Goal: Task Accomplishment & Management: Use online tool/utility

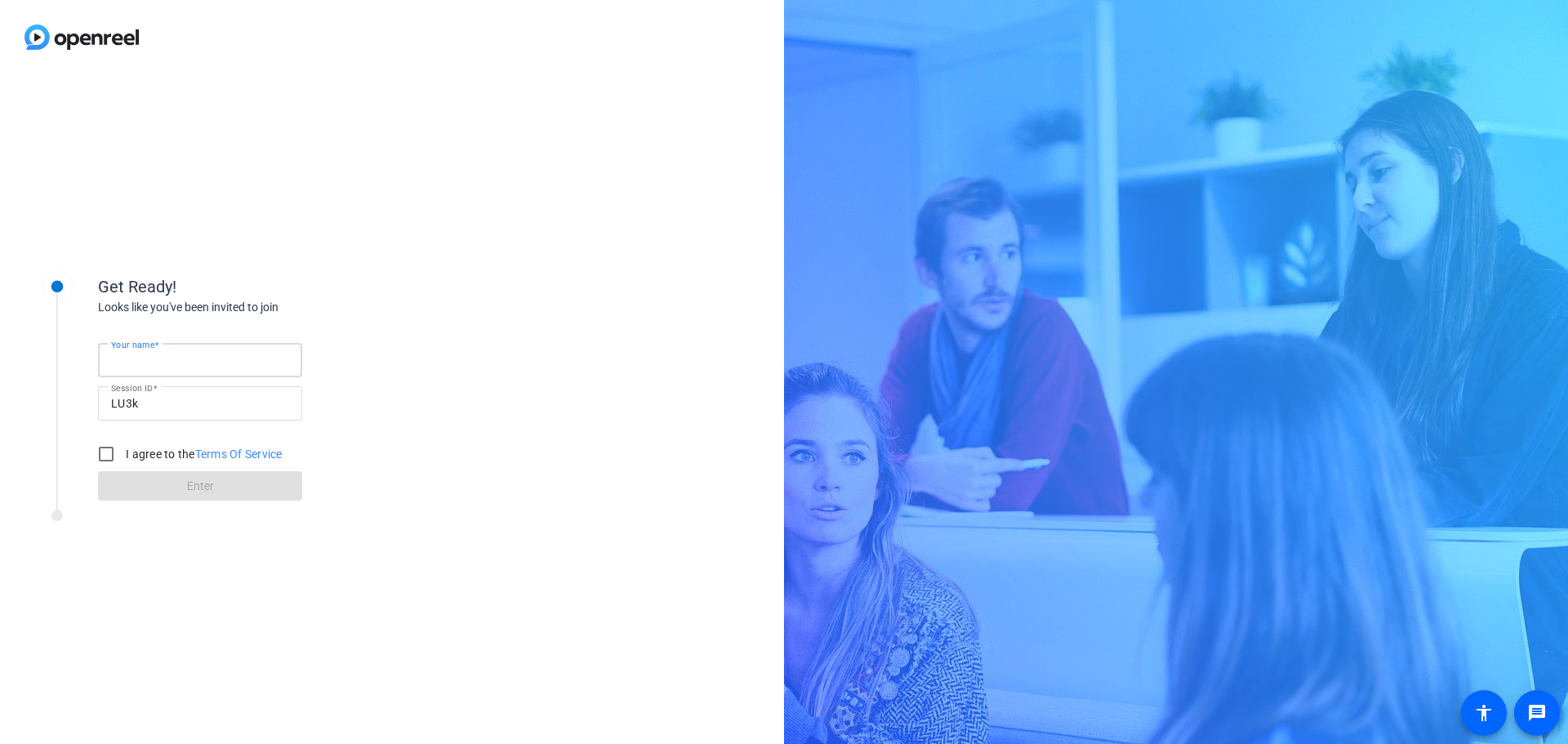
click at [219, 361] on input "Your name" at bounding box center [200, 359] width 178 height 20
type input "[PERSON_NAME]"
click at [106, 454] on input "I agree to the Terms Of Service" at bounding box center [106, 454] width 33 height 33
checkbox input "true"
click at [184, 479] on span at bounding box center [200, 485] width 205 height 39
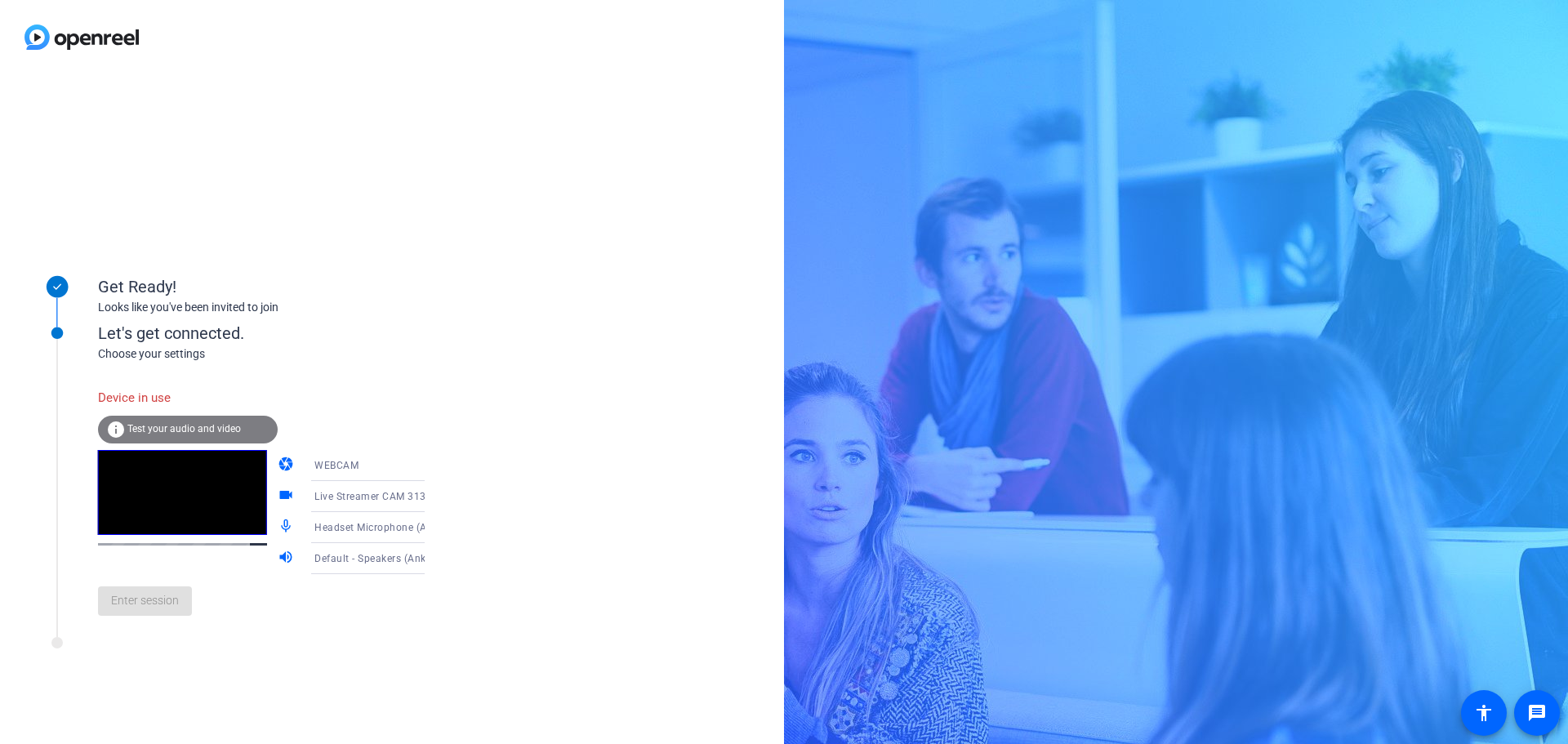
click at [192, 428] on span "Test your audio and video" at bounding box center [184, 428] width 114 height 11
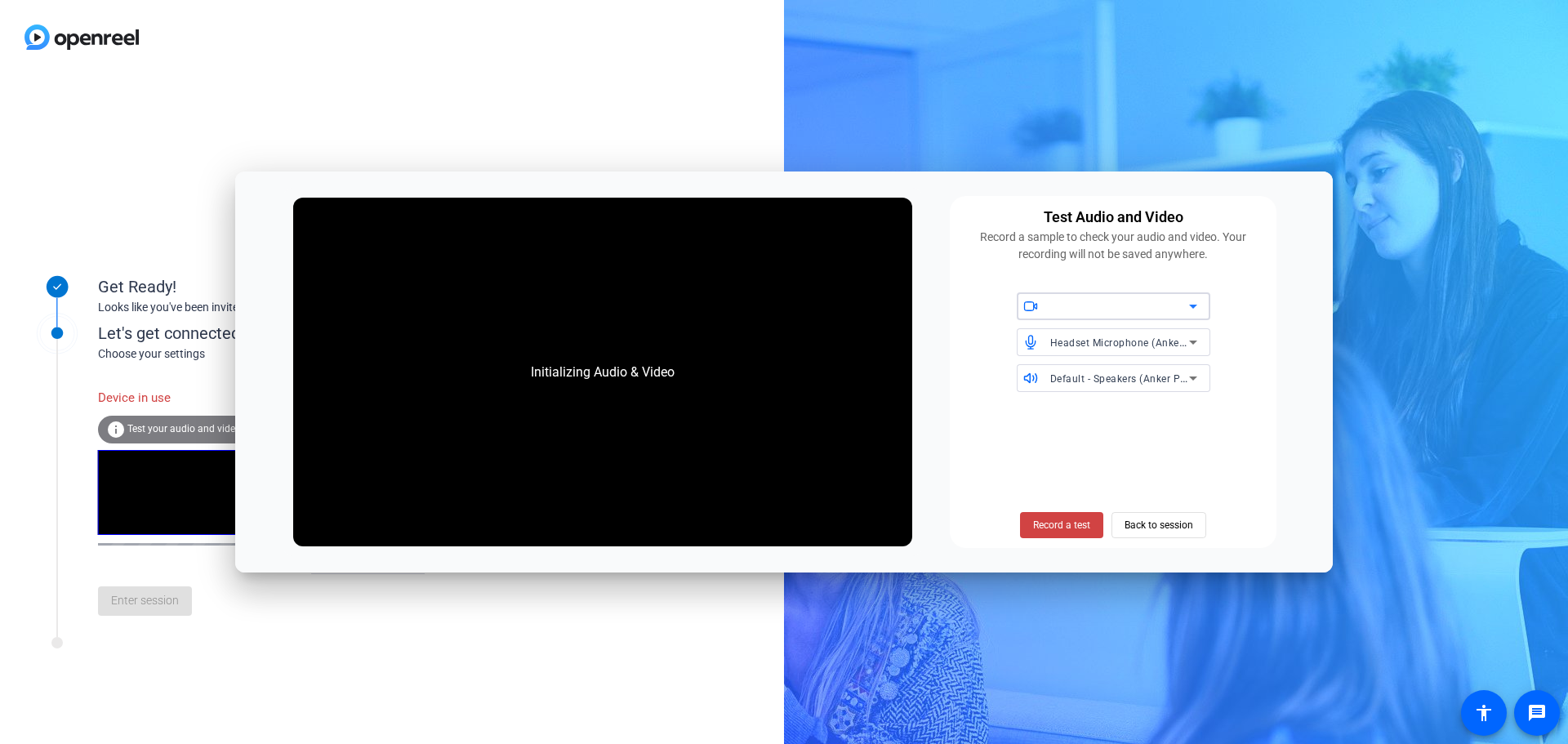
click at [1194, 312] on icon at bounding box center [1193, 306] width 20 height 20
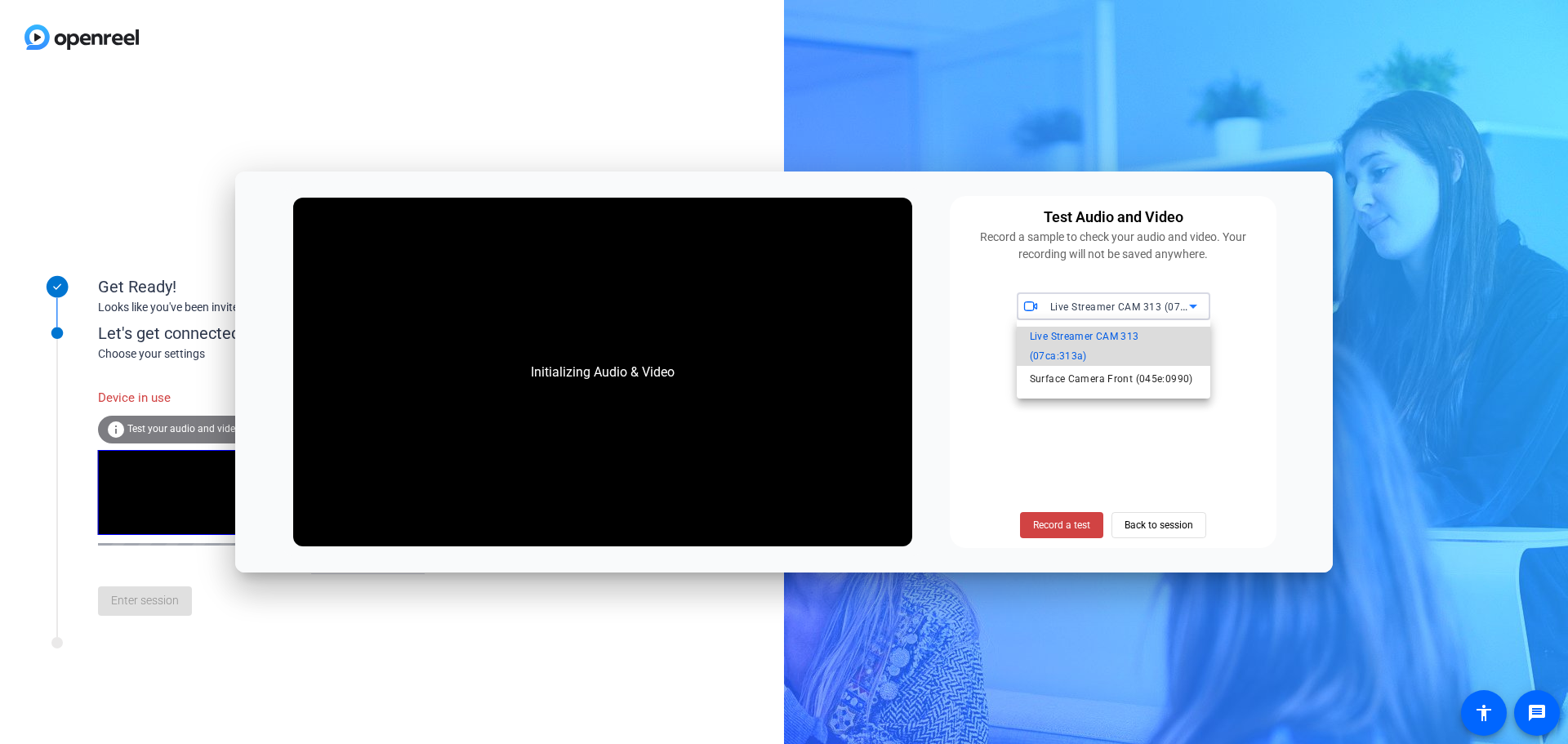
click at [1126, 345] on span "Live Streamer CAM 313 (07ca:313a)" at bounding box center [1113, 346] width 167 height 39
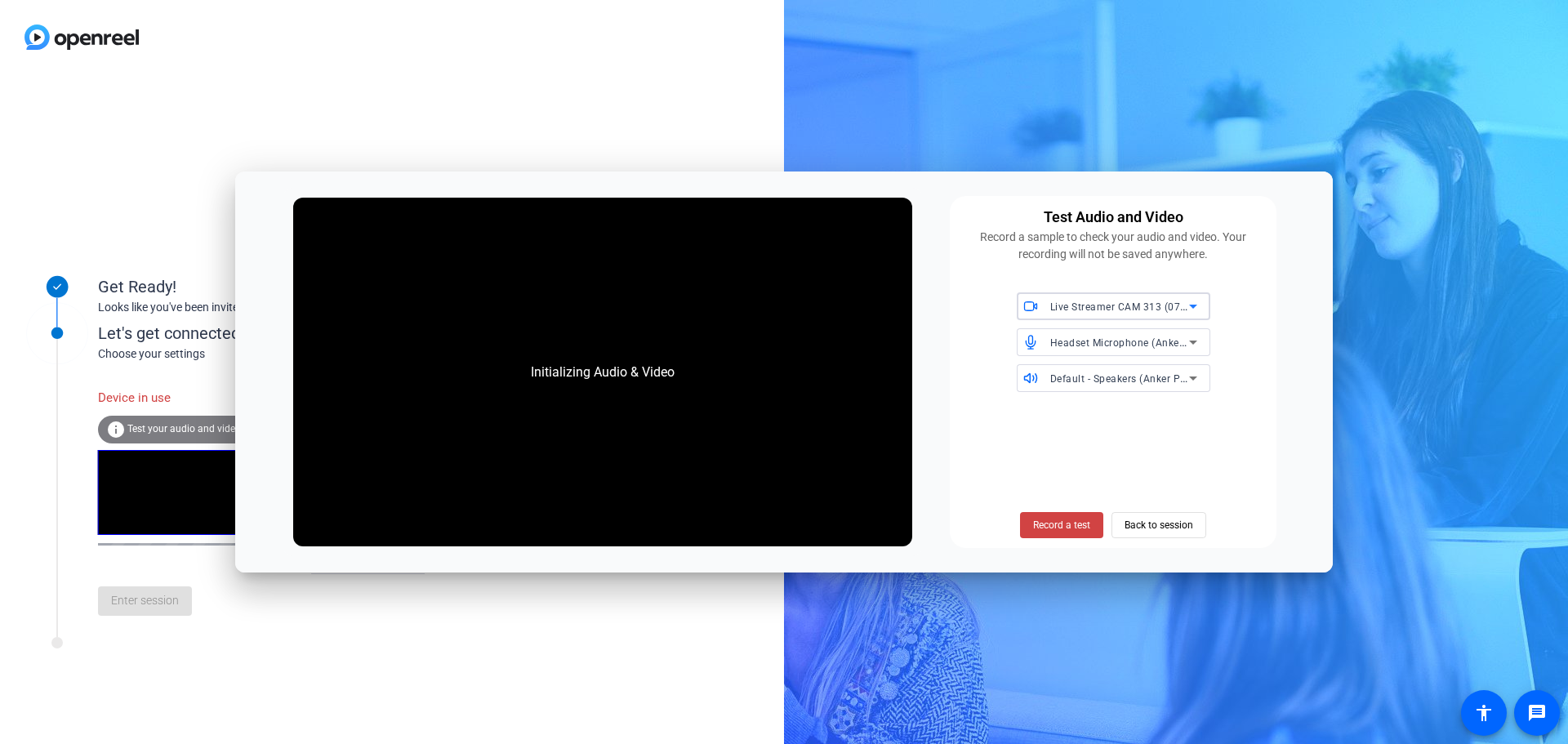
click at [1191, 338] on icon at bounding box center [1193, 342] width 20 height 20
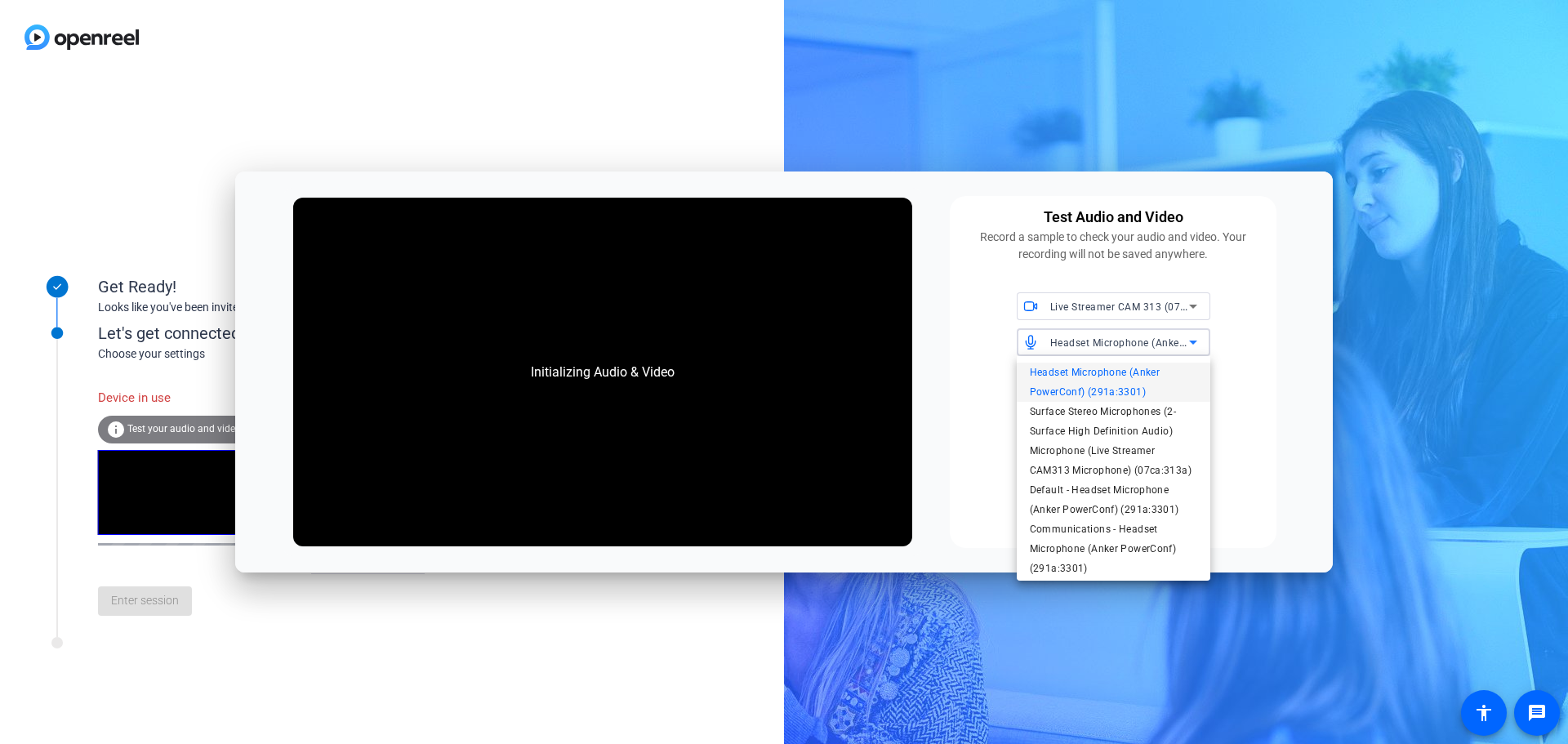
click at [1150, 373] on span "Headset Microphone (Anker PowerConf) (291a:3301)" at bounding box center [1113, 382] width 167 height 39
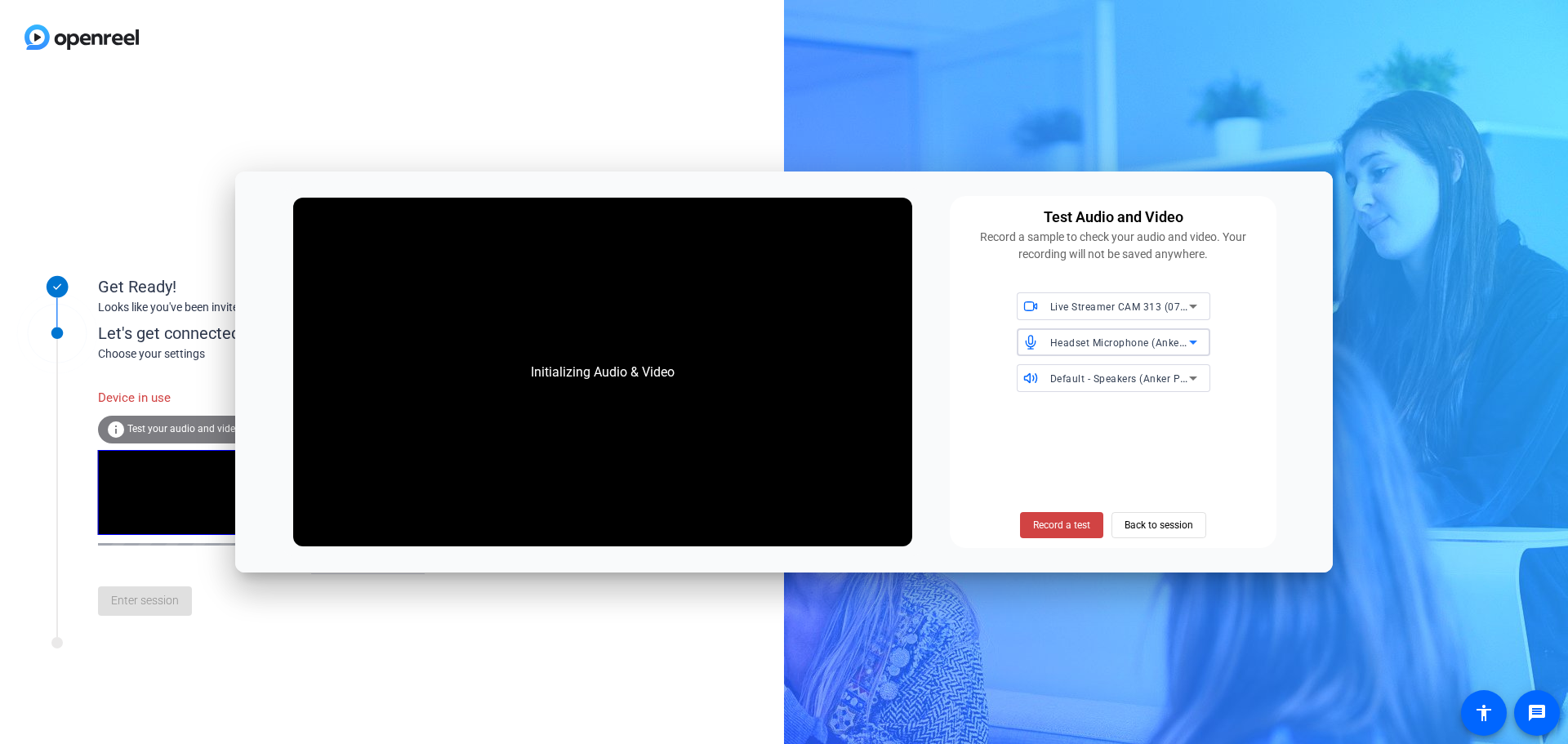
click at [1088, 414] on div "Record a test Back to session" at bounding box center [1113, 471] width 307 height 133
click at [1048, 313] on div at bounding box center [1034, 306] width 34 height 15
click at [1053, 350] on span "Live Streamer CAM 313 (07ca:313a)" at bounding box center [1113, 346] width 167 height 39
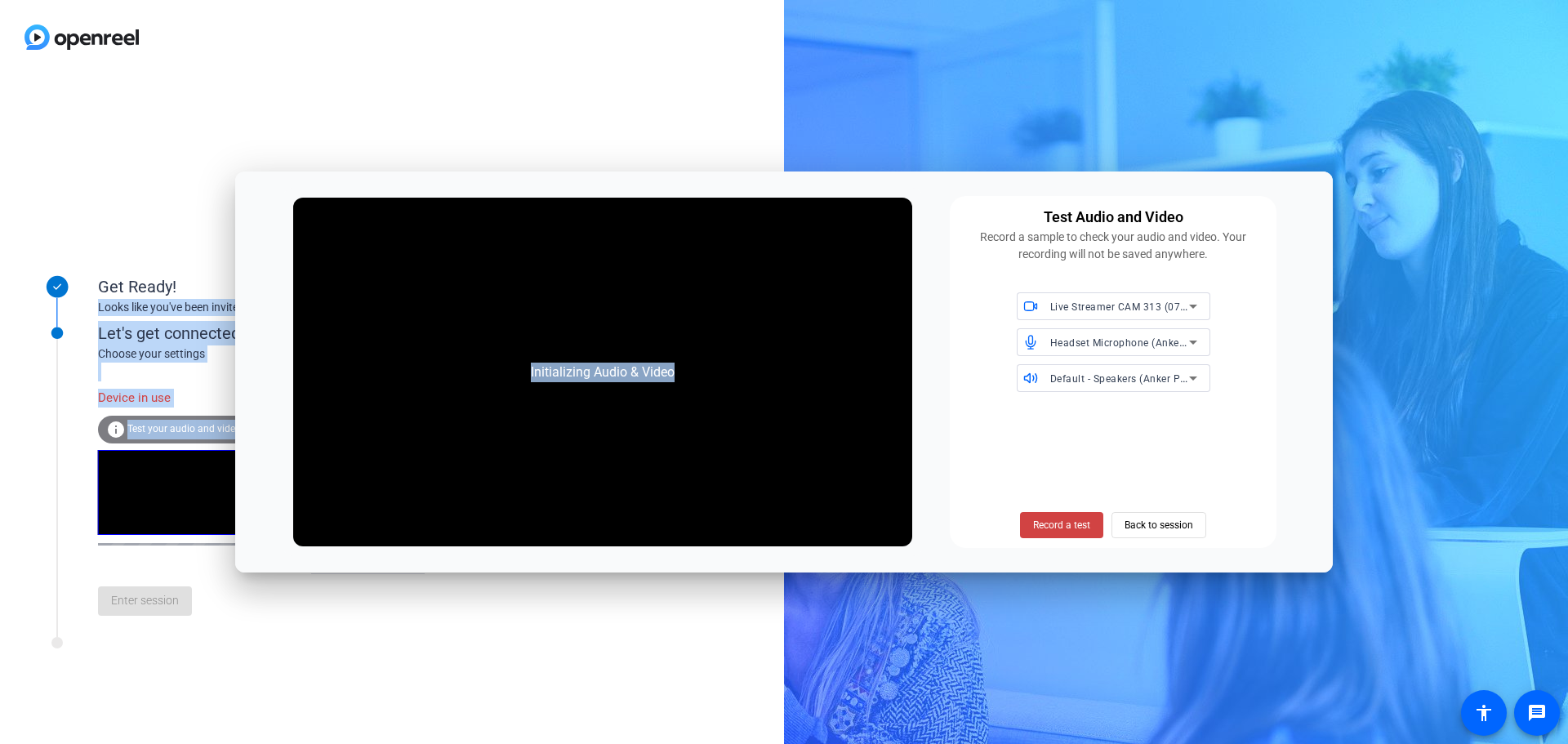
drag, startPoint x: 932, startPoint y: 186, endPoint x: 780, endPoint y: 147, distance: 156.9
click at [780, 147] on body "Accessibility Screen-Reader Guide, Feedback, and Issue Reporting | New window G…" at bounding box center [784, 372] width 1568 height 744
click at [1144, 532] on span "Back to session" at bounding box center [1159, 525] width 68 height 31
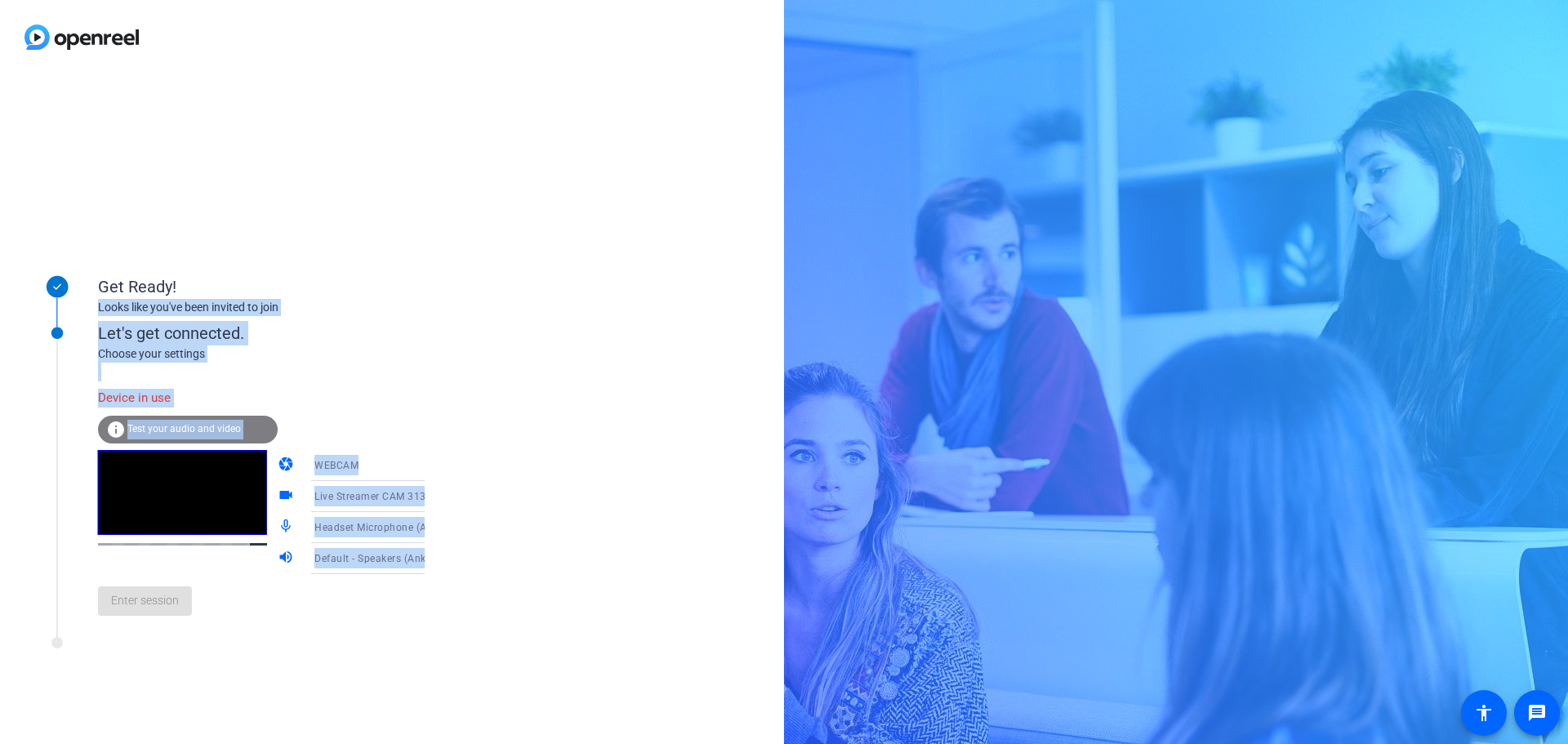
click at [321, 341] on div "Let's get connected." at bounding box center [278, 333] width 360 height 24
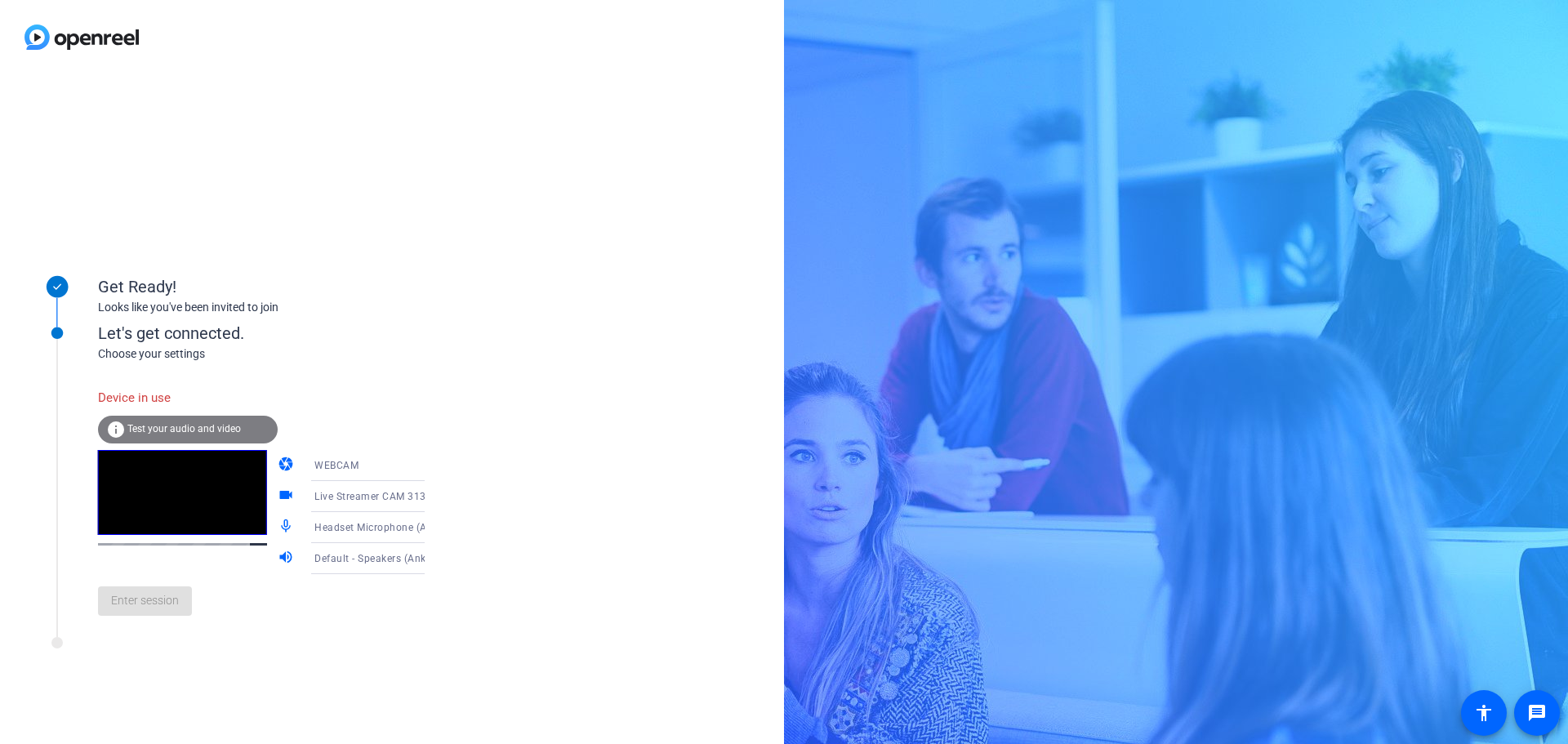
click at [431, 468] on icon at bounding box center [441, 465] width 20 height 20
click at [338, 531] on mat-option "DESKTOP" at bounding box center [355, 529] width 140 height 33
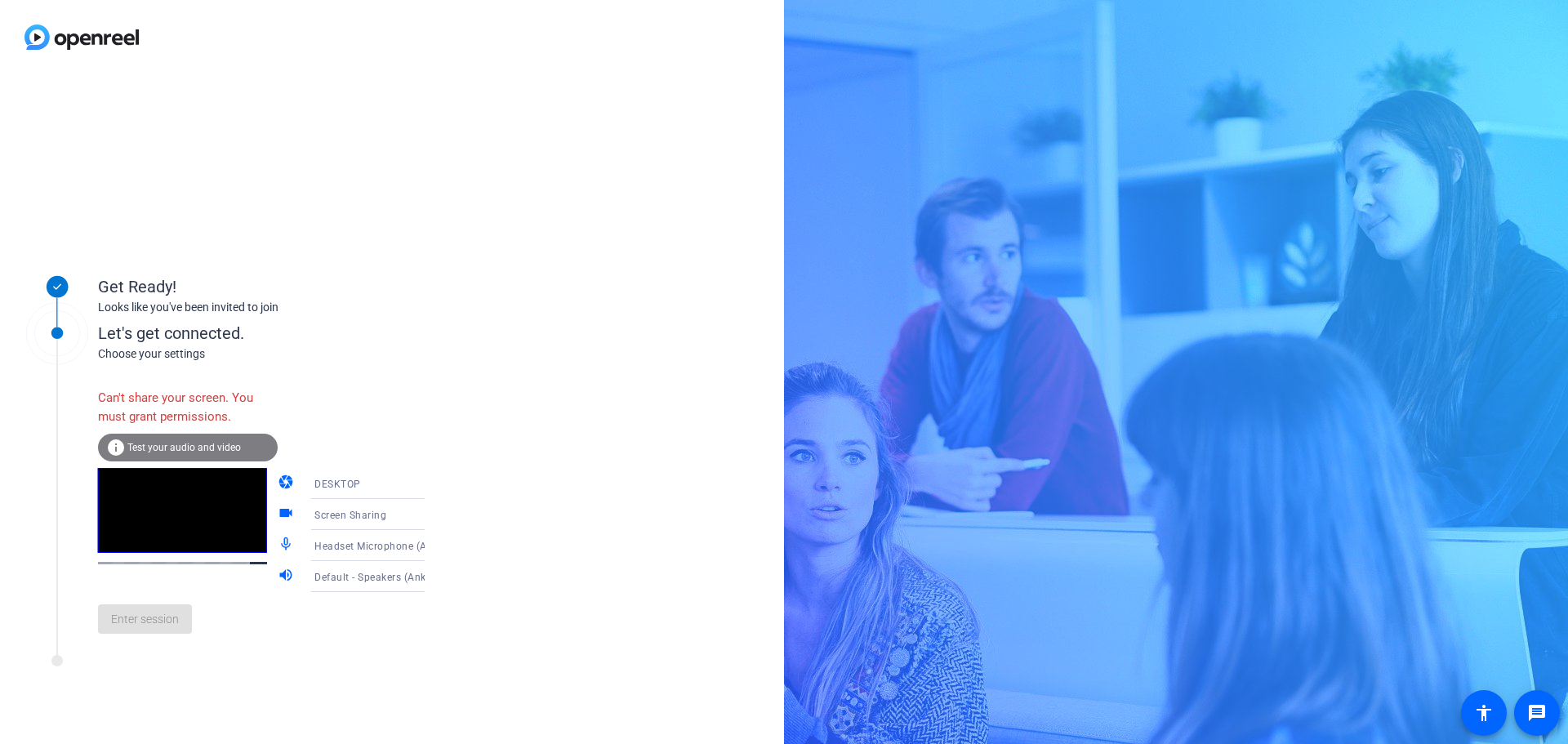
click at [388, 484] on div "DESKTOP" at bounding box center [375, 484] width 121 height 21
click at [338, 520] on mat-option "WEBCAM" at bounding box center [355, 514] width 140 height 33
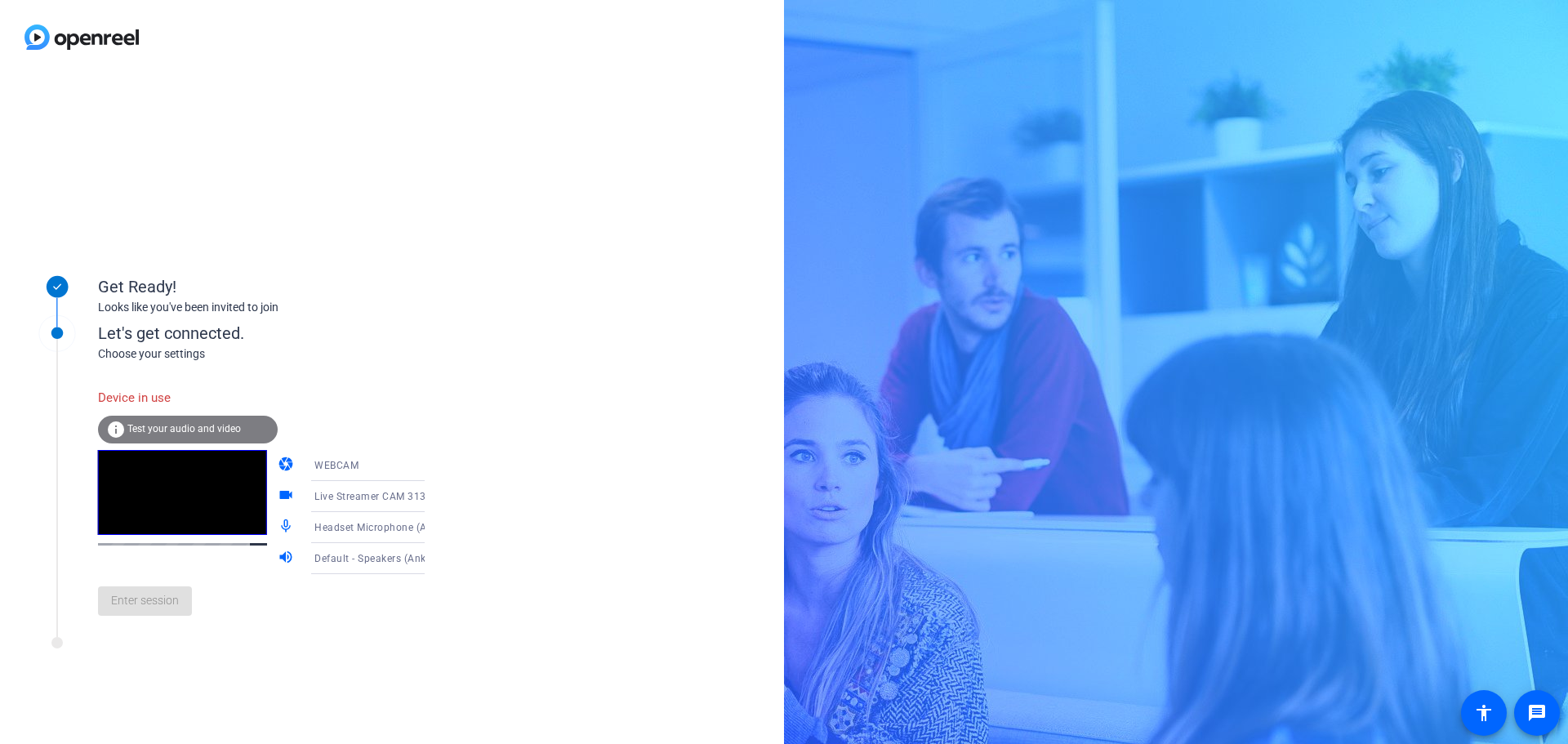
click at [177, 429] on span "Test your audio and video" at bounding box center [184, 428] width 114 height 11
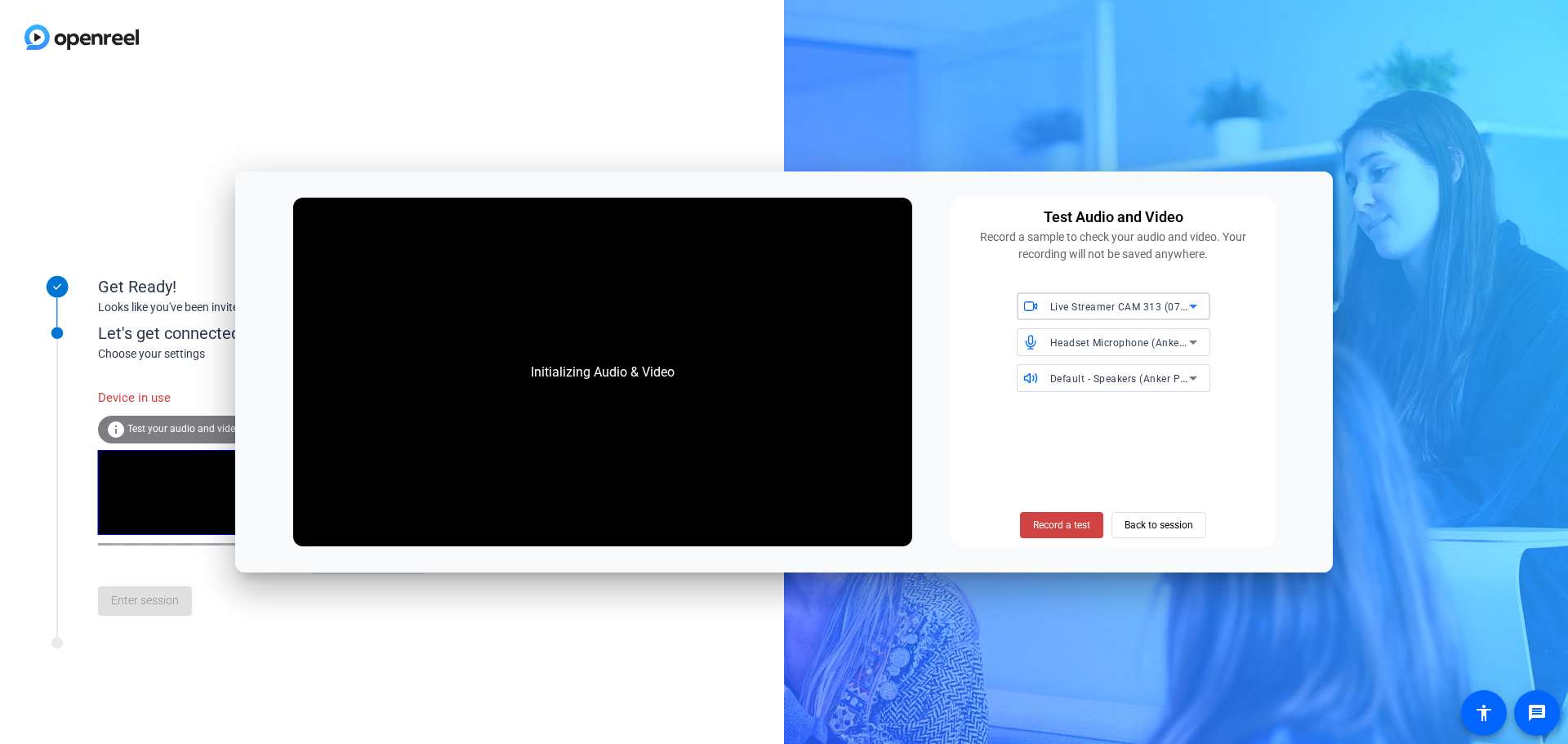
click at [1193, 306] on icon at bounding box center [1194, 306] width 8 height 4
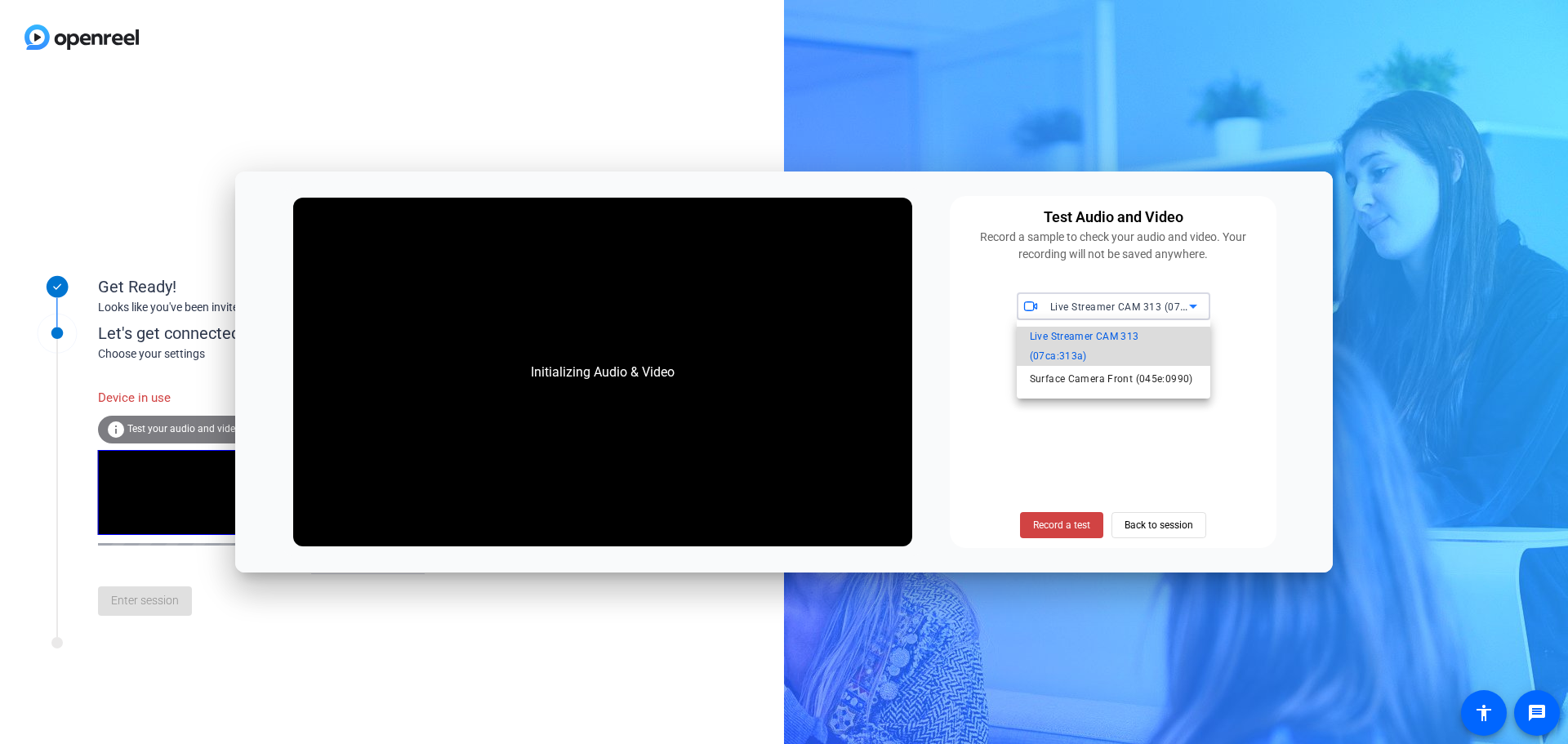
click at [1099, 347] on span "Live Streamer CAM 313 (07ca:313a)" at bounding box center [1113, 346] width 167 height 39
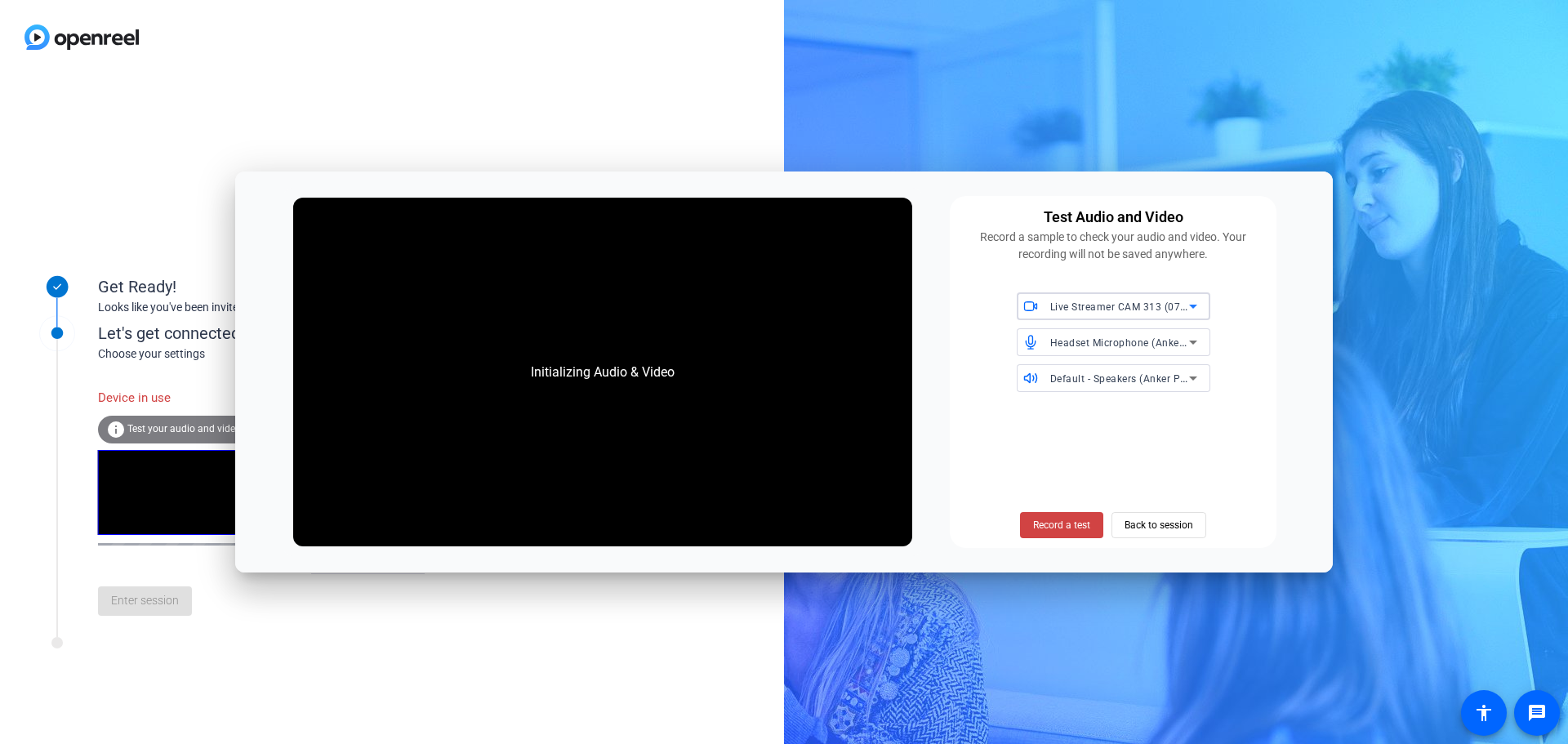
click at [1196, 344] on icon at bounding box center [1193, 342] width 20 height 20
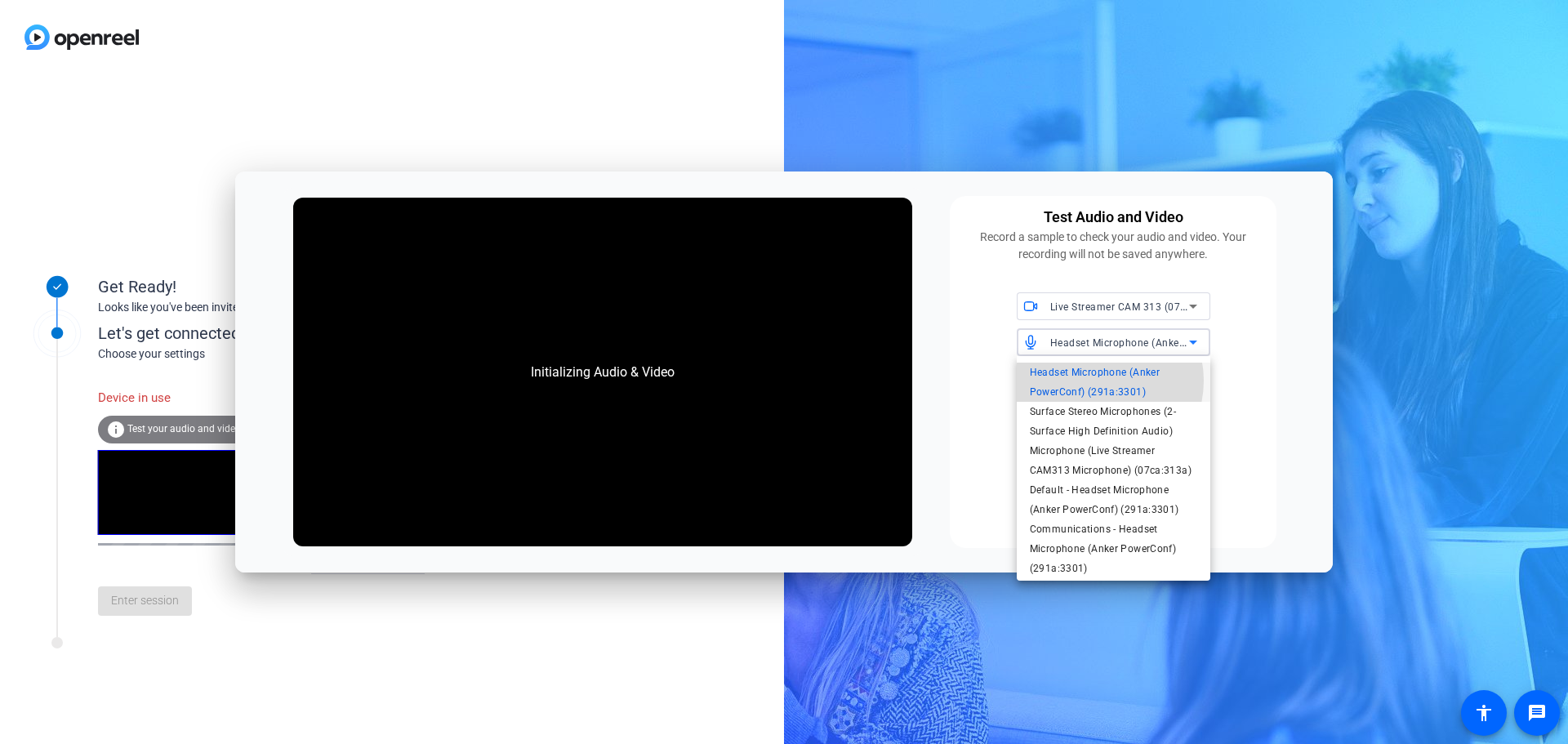
click at [1096, 381] on span "Headset Microphone (Anker PowerConf) (291a:3301)" at bounding box center [1113, 382] width 167 height 39
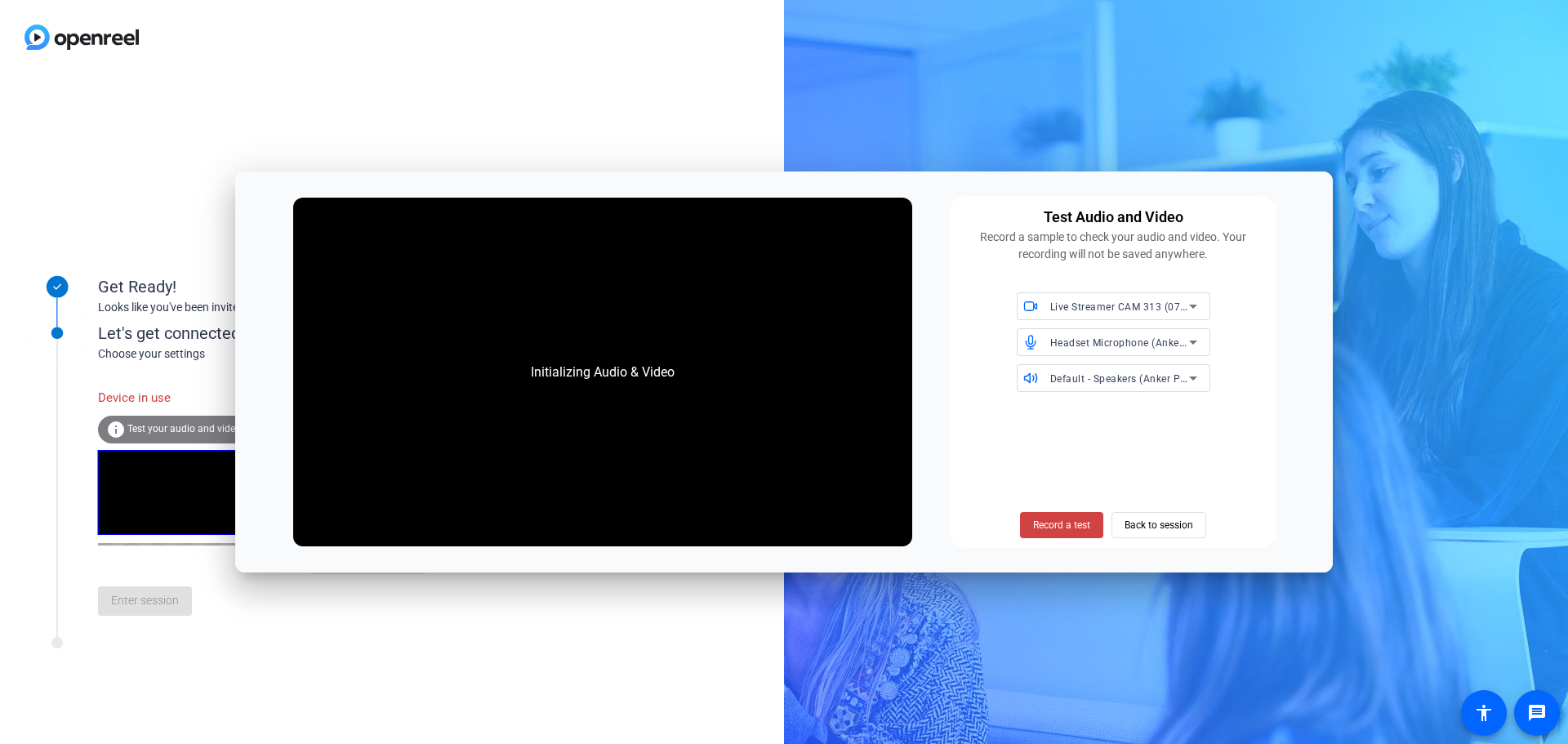
click at [961, 312] on div "Live Streamer CAM 313 (07ca:313a) Headset Microphone (Anker PowerConf) (291a:33…" at bounding box center [1113, 342] width 307 height 100
click at [1070, 526] on span "Record a test" at bounding box center [1062, 526] width 57 height 15
click at [1072, 527] on span "Record a test" at bounding box center [1062, 526] width 57 height 15
click at [1123, 527] on span at bounding box center [1159, 525] width 93 height 39
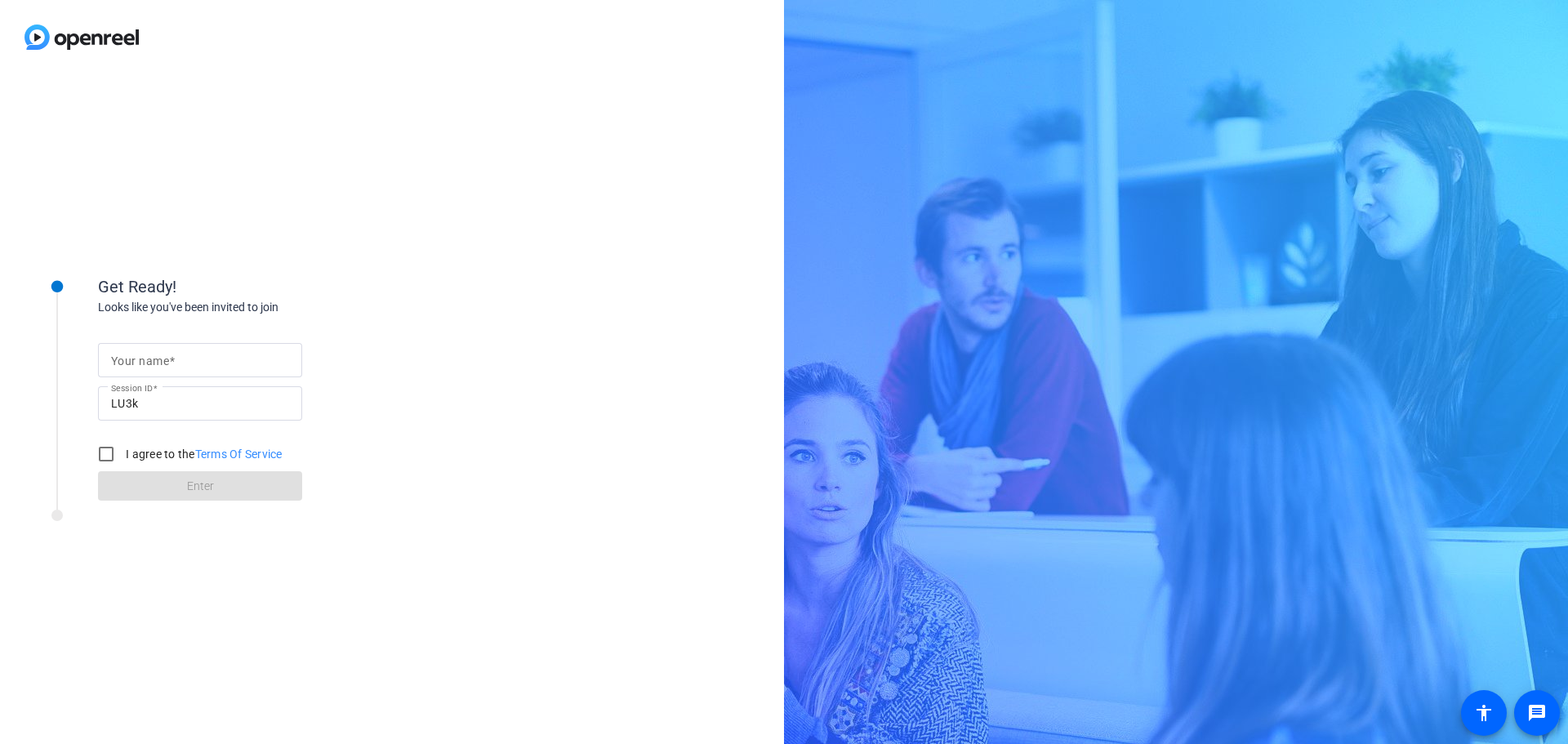
click at [212, 360] on input "Your name" at bounding box center [200, 359] width 178 height 20
type input "[PERSON_NAME]"
click at [102, 451] on input "I agree to the Terms Of Service" at bounding box center [106, 454] width 33 height 33
checkbox input "true"
click at [197, 484] on span "Enter" at bounding box center [200, 486] width 27 height 17
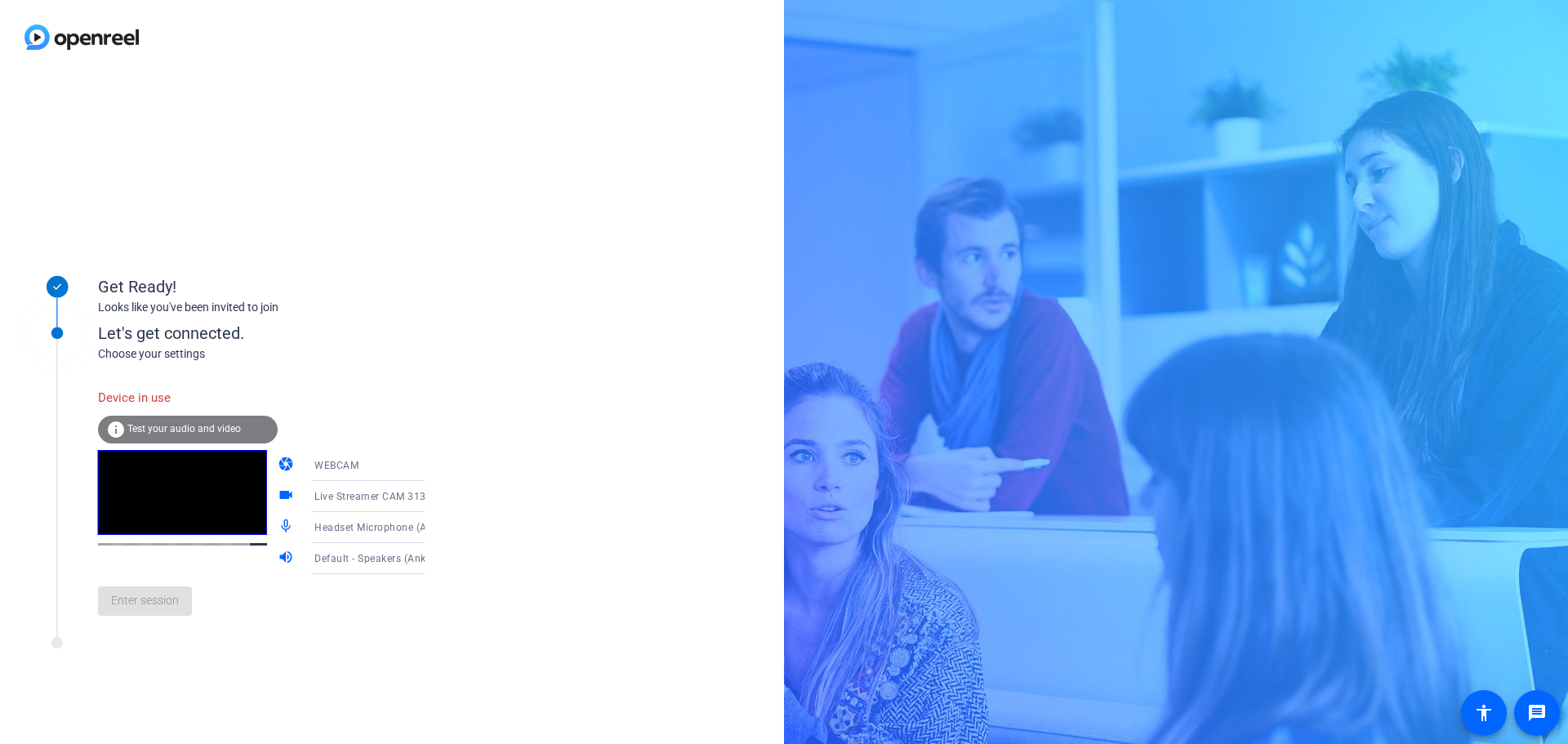
click at [192, 428] on span "Test your audio and video" at bounding box center [184, 428] width 114 height 11
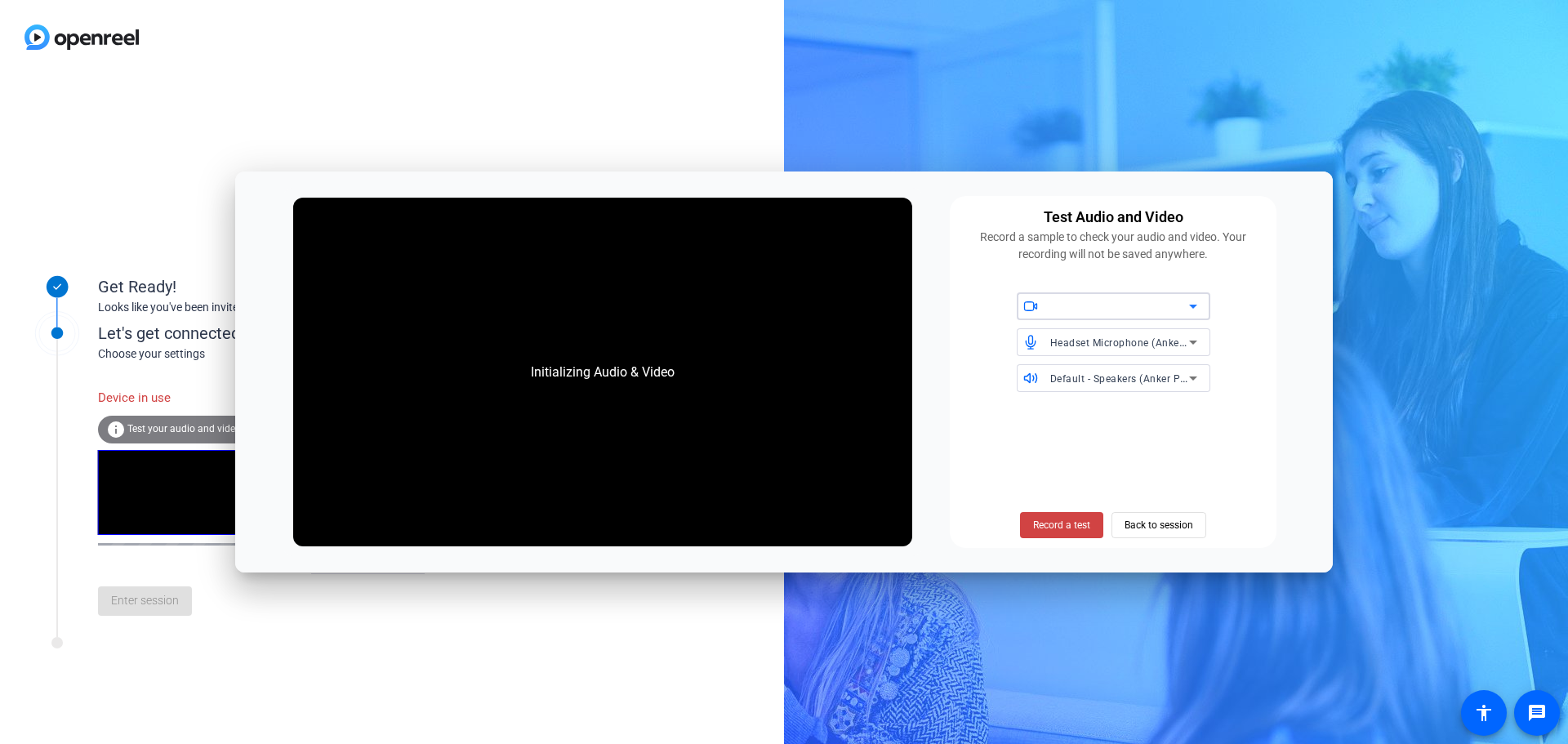
click at [1186, 302] on icon at bounding box center [1193, 306] width 20 height 20
click at [1122, 337] on span "Live Streamer CAM 313 (07ca:313a)" at bounding box center [1113, 346] width 167 height 39
click at [1200, 306] on icon at bounding box center [1193, 306] width 20 height 20
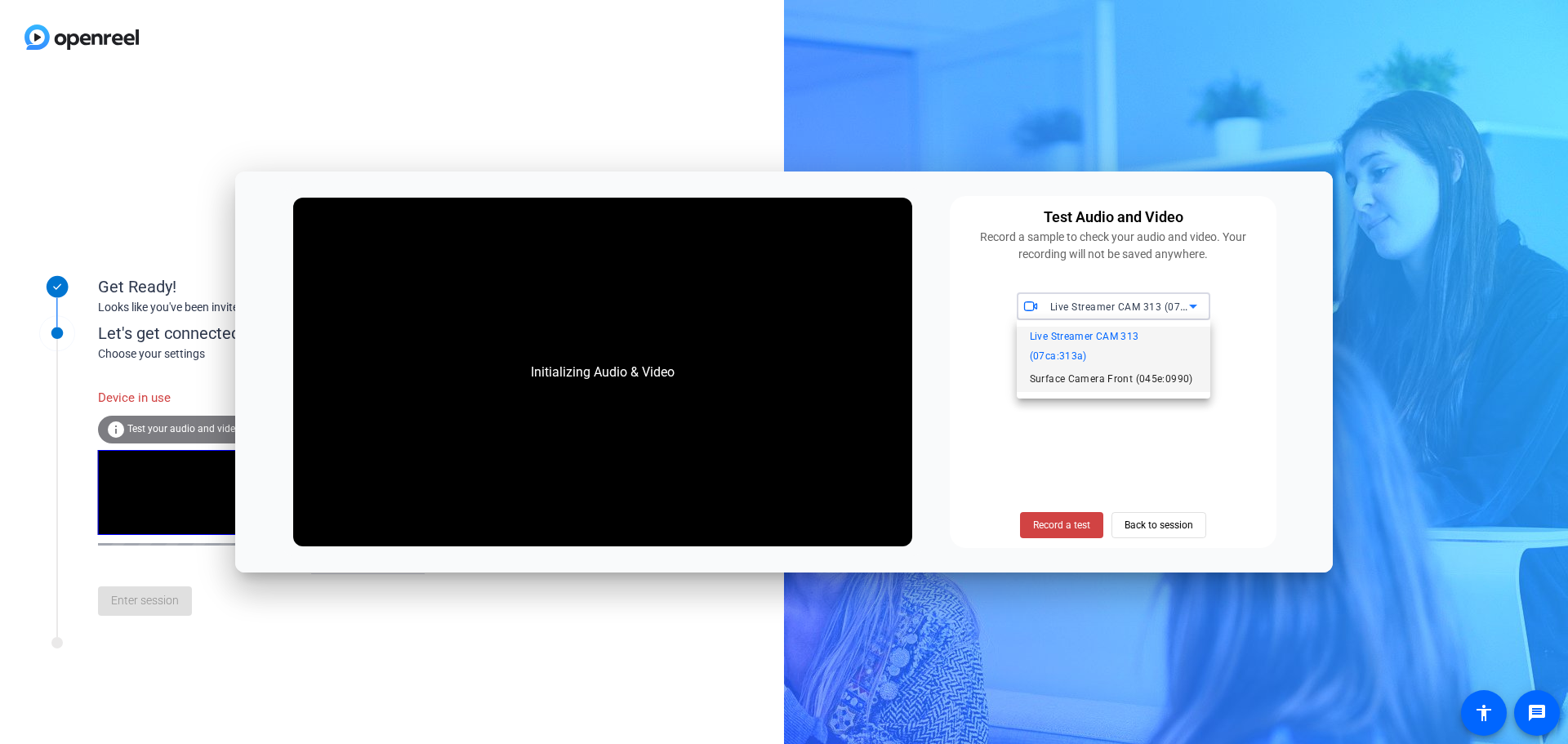
click at [1108, 378] on span "Surface Camera Front (045e:0990)" at bounding box center [1111, 378] width 163 height 20
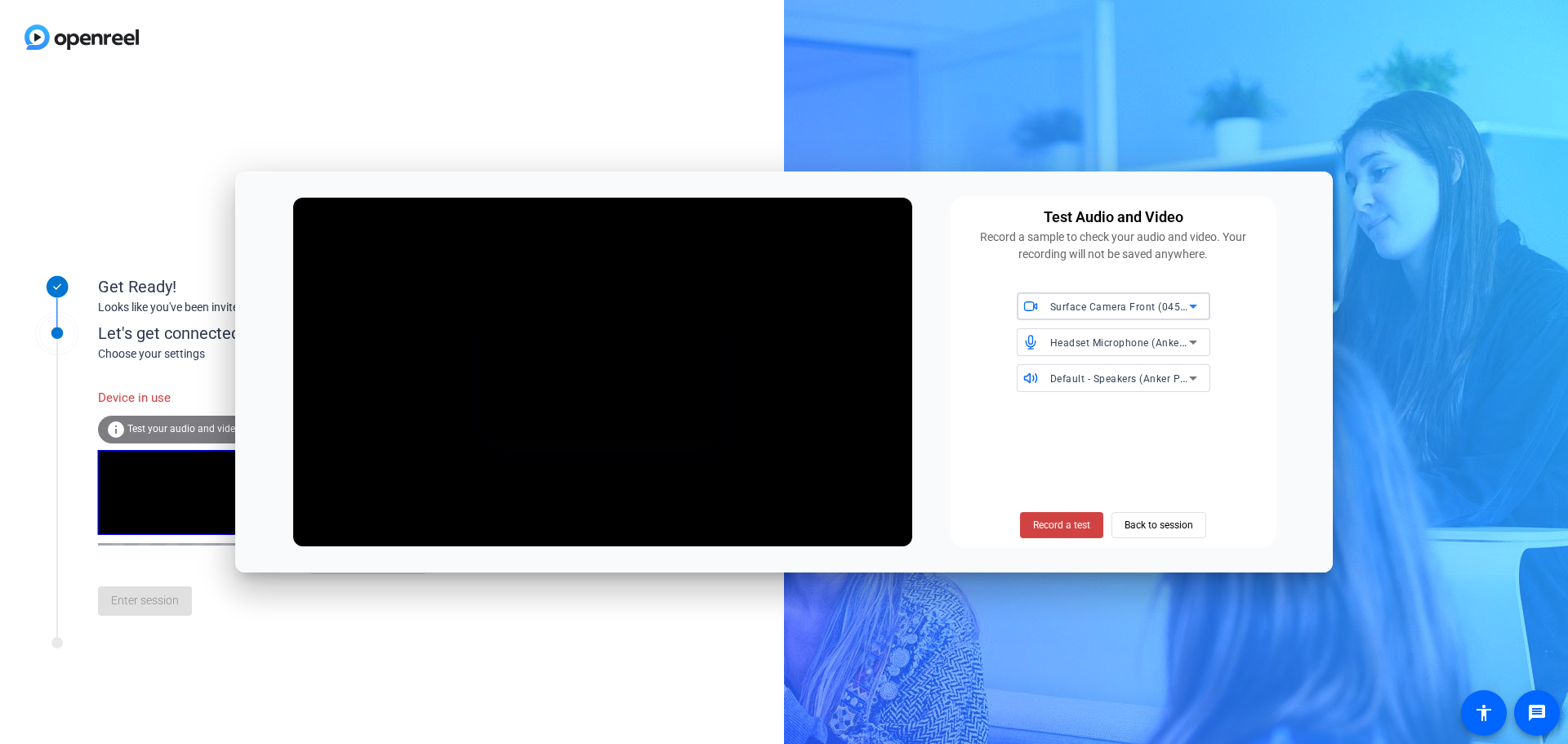
click at [1194, 304] on icon at bounding box center [1193, 306] width 20 height 20
click at [1098, 334] on span "Live Streamer CAM 313 (07ca:313a)" at bounding box center [1113, 346] width 167 height 39
click at [1061, 525] on span "Record a test" at bounding box center [1062, 526] width 57 height 15
click at [923, 185] on div "requesting Test Audio and Video Record a sample to check your audio and video. …" at bounding box center [784, 372] width 1098 height 400
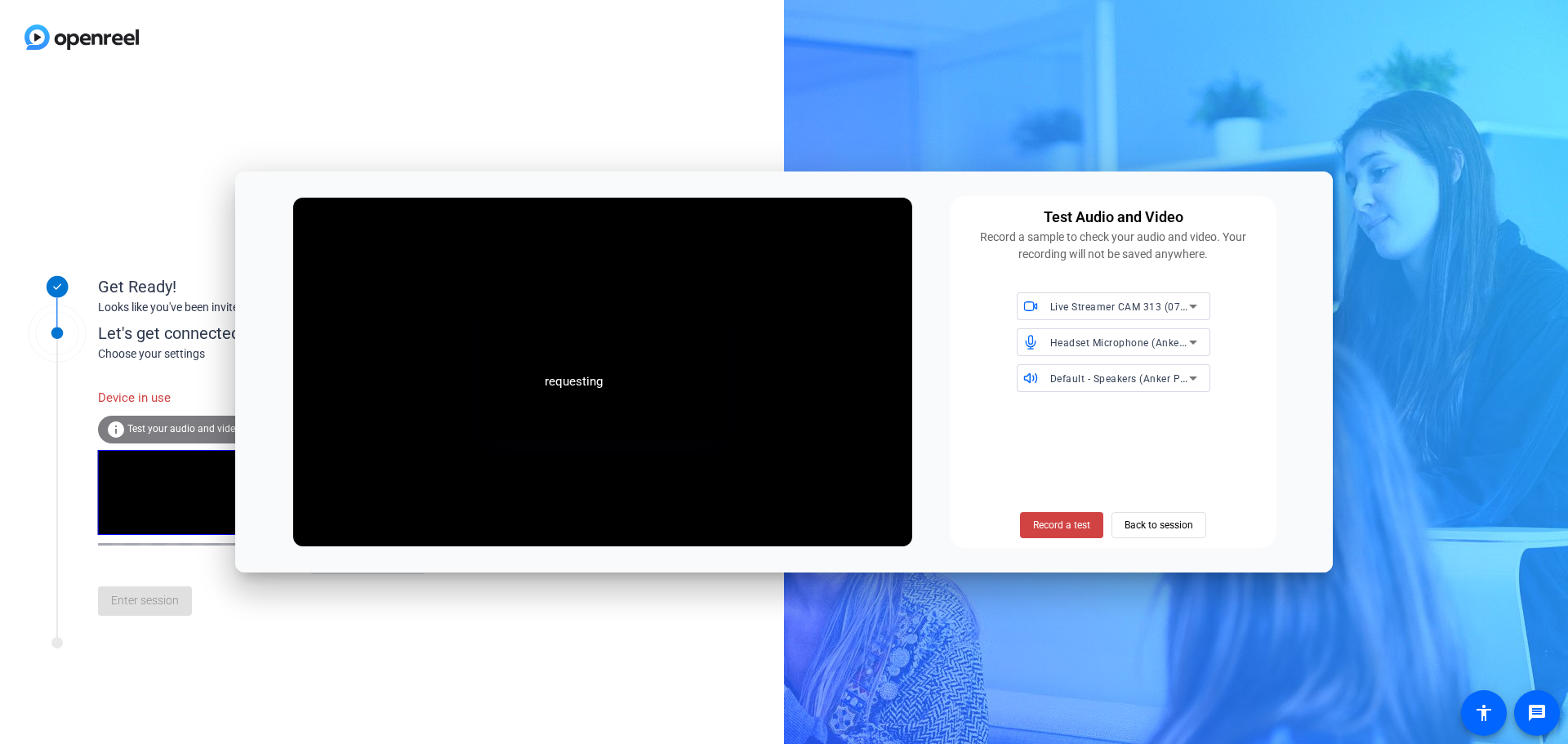
click at [1052, 133] on div "Get Ready! Looks like you've been invited to join Let's get connected. Choose y…" at bounding box center [784, 372] width 1568 height 744
click at [1167, 527] on span "Back to session" at bounding box center [1159, 525] width 68 height 31
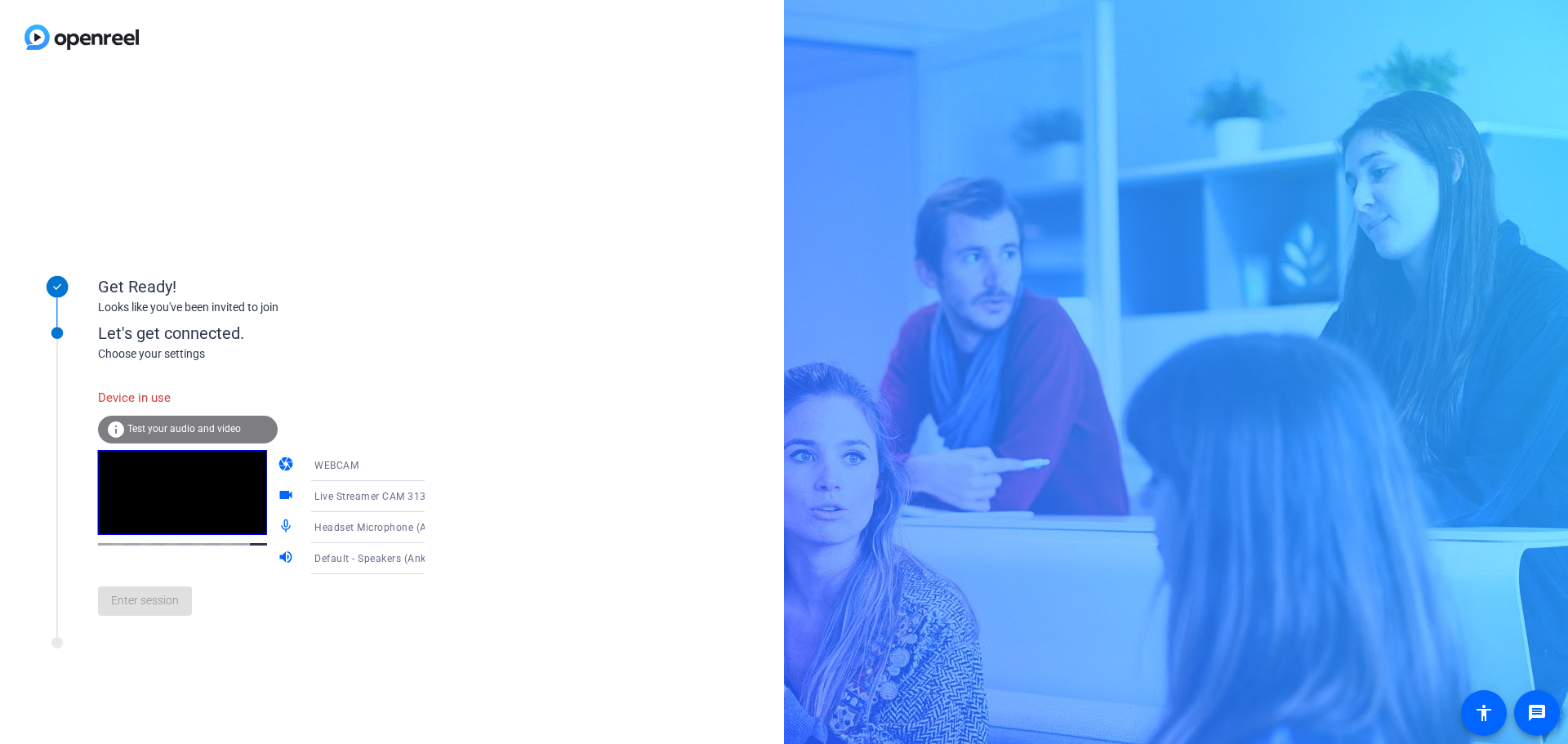
click at [431, 459] on icon at bounding box center [441, 465] width 20 height 20
click at [318, 536] on span "DESKTOP" at bounding box center [314, 529] width 46 height 20
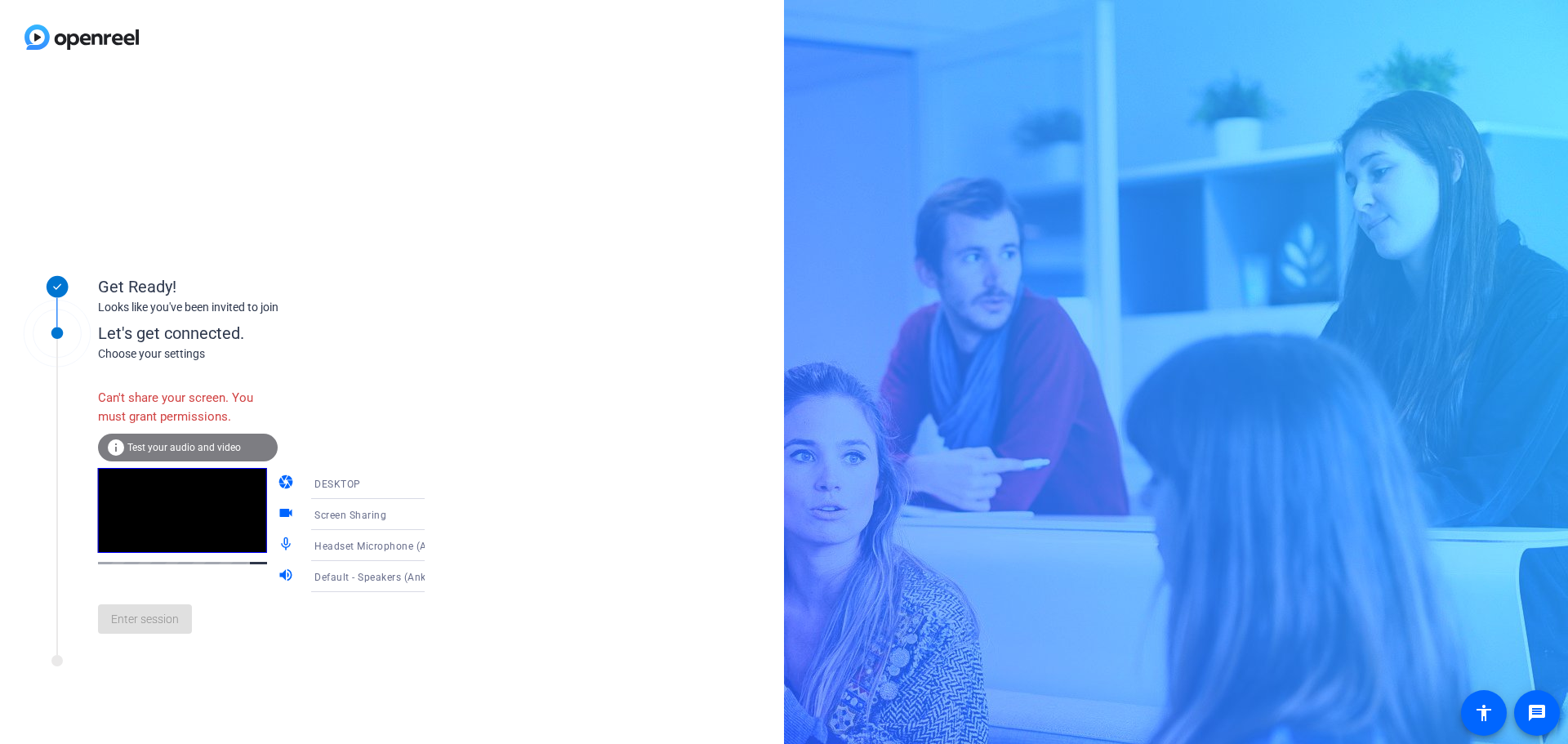
click at [437, 516] on icon at bounding box center [441, 514] width 8 height 4
click at [362, 548] on mat-option "Screen Sharing" at bounding box center [355, 546] width 140 height 33
click at [431, 484] on icon at bounding box center [441, 483] width 20 height 20
click at [341, 512] on mat-option "WEBCAM" at bounding box center [355, 514] width 140 height 33
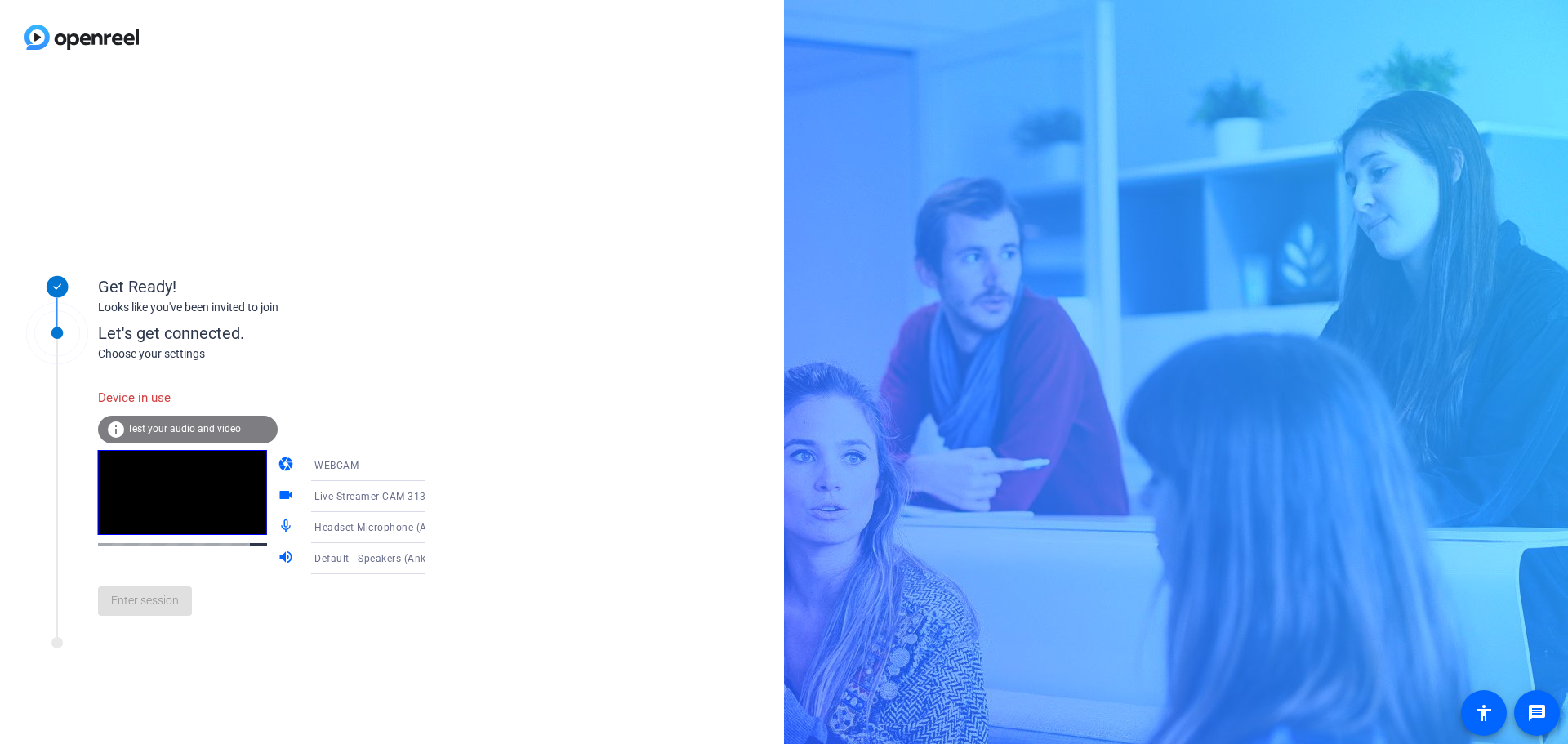
click at [453, 394] on div "Get Ready! Looks like you've been invited to join Let's get connected. Choose y…" at bounding box center [392, 409] width 784 height 669
click at [235, 428] on span "Test your audio and video" at bounding box center [184, 428] width 114 height 11
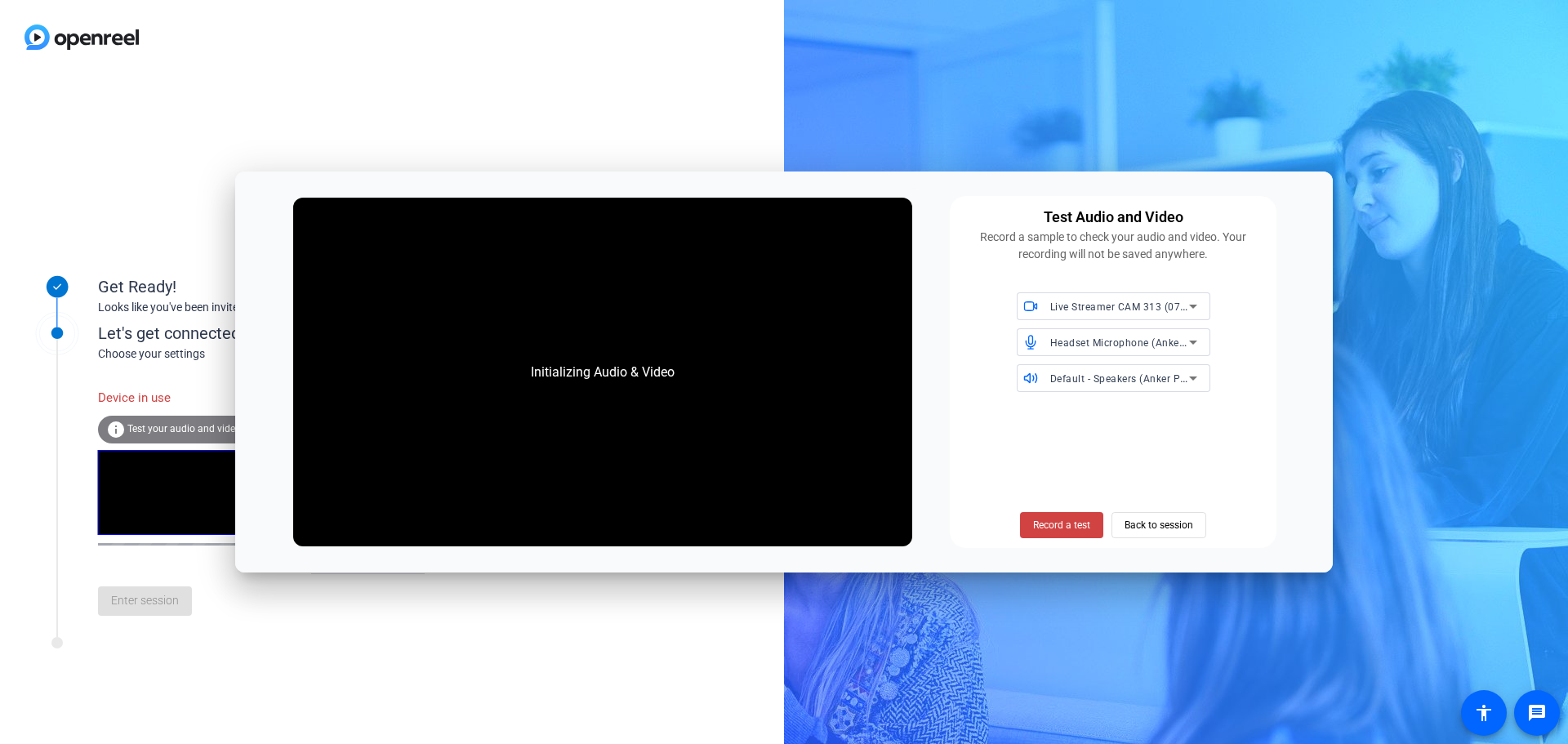
click at [1207, 301] on div "Live Streamer CAM 313 (07ca:313a)" at bounding box center [1113, 306] width 193 height 28
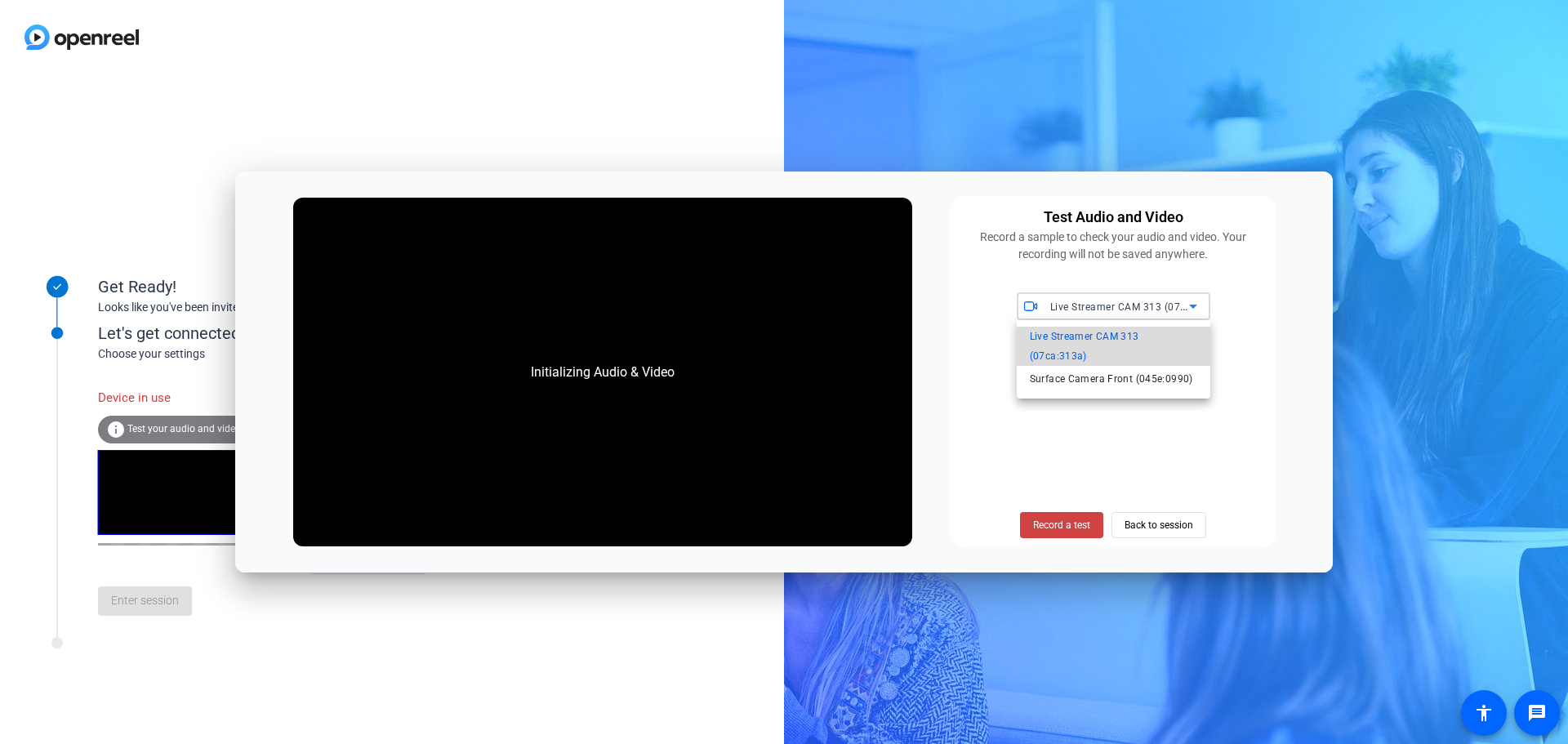
click at [1154, 339] on span "Live Streamer CAM 313 (07ca:313a)" at bounding box center [1113, 346] width 167 height 39
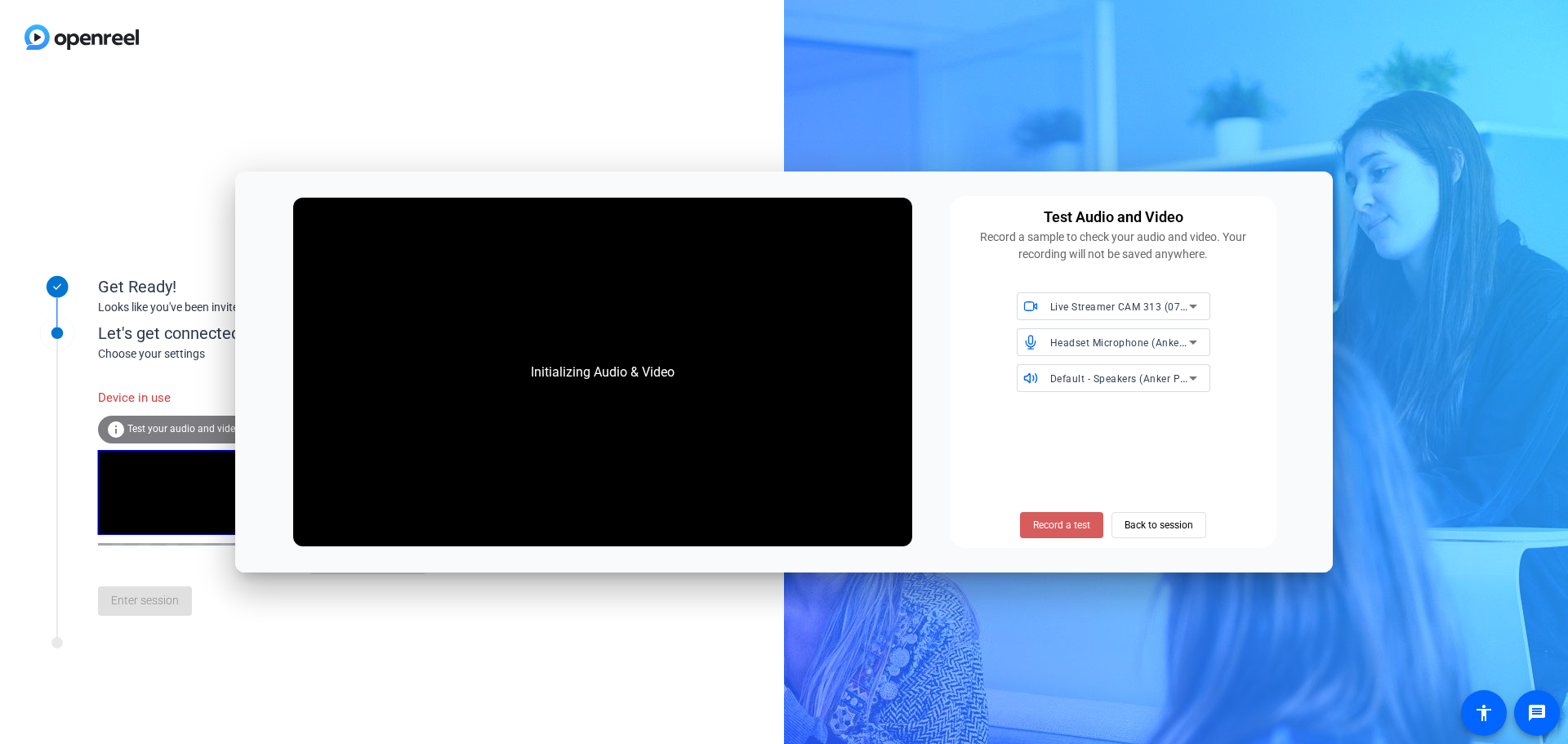
click at [1048, 523] on span "Record a test" at bounding box center [1062, 526] width 57 height 15
